Goal: Information Seeking & Learning: Understand process/instructions

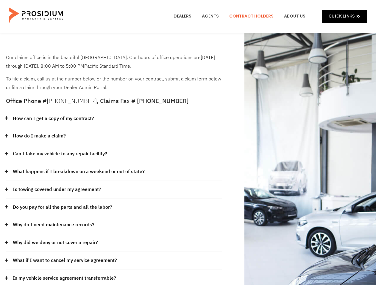
click at [188, 143] on div "How do I make a claim?" at bounding box center [114, 137] width 216 height 18
click at [114, 119] on div "How can I get a copy of my contract?" at bounding box center [114, 119] width 216 height 18
click at [53, 119] on link "How can I get a copy of my contract?" at bounding box center [53, 118] width 81 height 9
click at [114, 136] on div "How do I make a claim?" at bounding box center [114, 137] width 216 height 18
click at [39, 136] on link "How do I make a claim?" at bounding box center [39, 136] width 53 height 9
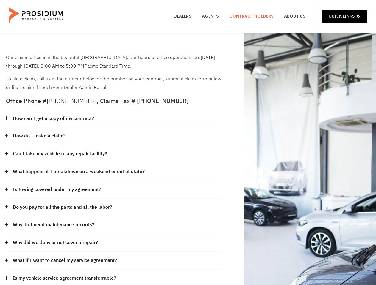
click at [114, 154] on div "Can I take my vehicle to any repair facility?" at bounding box center [114, 154] width 216 height 18
click at [60, 154] on link "Can I take my vehicle to any repair facility?" at bounding box center [60, 154] width 94 height 9
click at [114, 172] on link "What happens if I breakdown on a weekend or out of state?" at bounding box center [79, 172] width 132 height 9
click at [78, 172] on link "What happens if I breakdown on a weekend or out of state?" at bounding box center [79, 172] width 132 height 9
click at [114, 190] on div "Is towing covered under my agreement?" at bounding box center [114, 190] width 216 height 18
